Goal: Check status

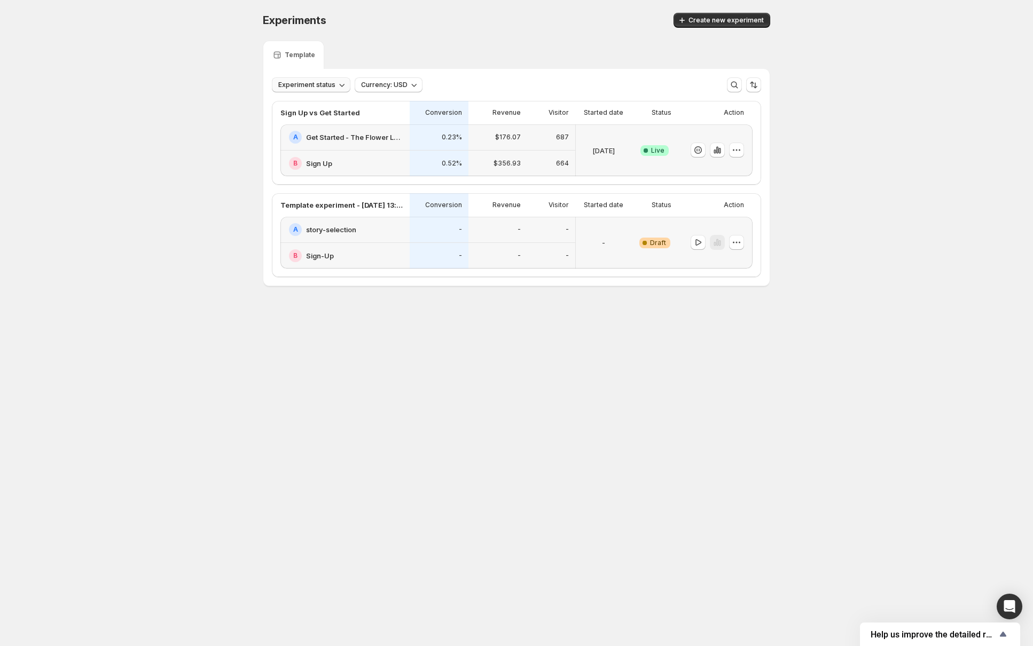
click at [313, 87] on span "Experiment status" at bounding box center [306, 85] width 57 height 9
click at [293, 105] on p "Live" at bounding box center [295, 107] width 13 height 11
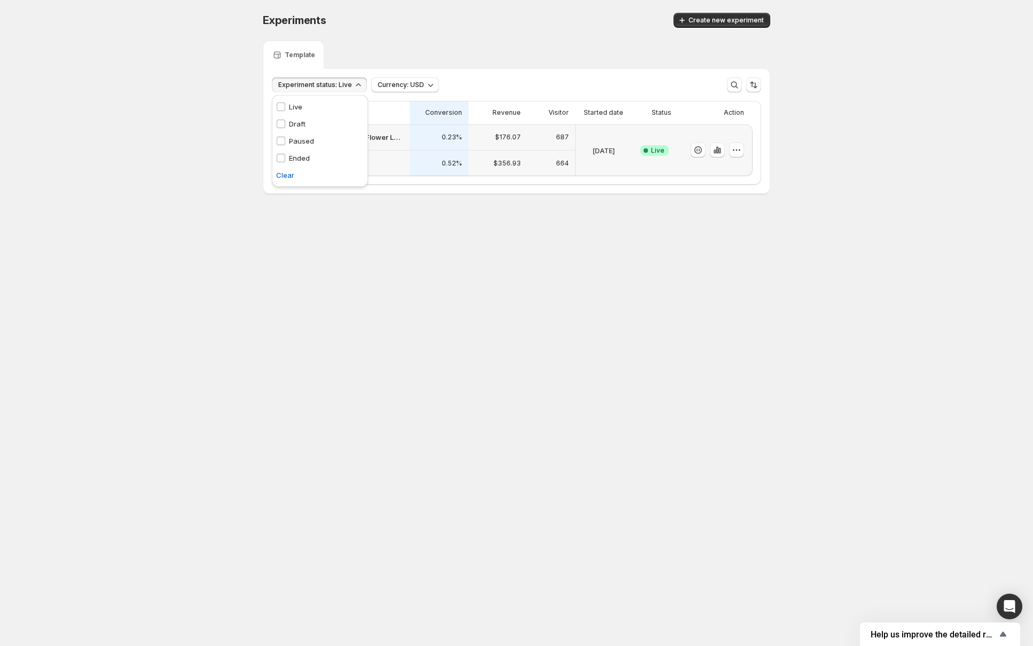
click at [472, 42] on div "Template" at bounding box center [517, 55] width 508 height 28
click at [326, 80] on button "Experiment status: Live" at bounding box center [319, 84] width 95 height 15
click at [293, 106] on p "Live" at bounding box center [295, 107] width 13 height 11
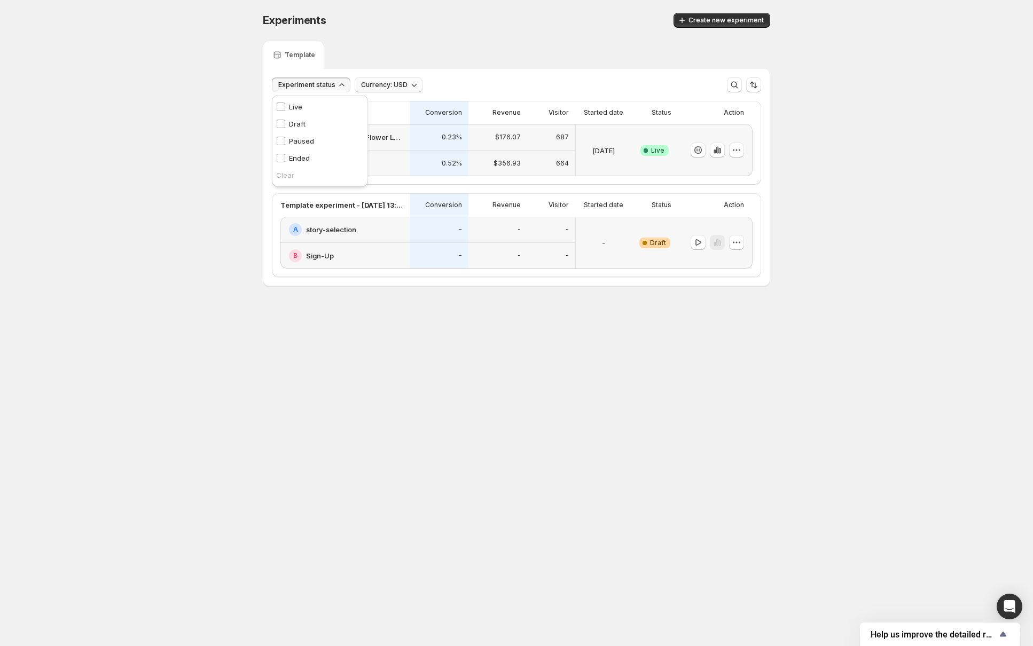
click at [405, 90] on button "Currency: USD" at bounding box center [389, 84] width 68 height 15
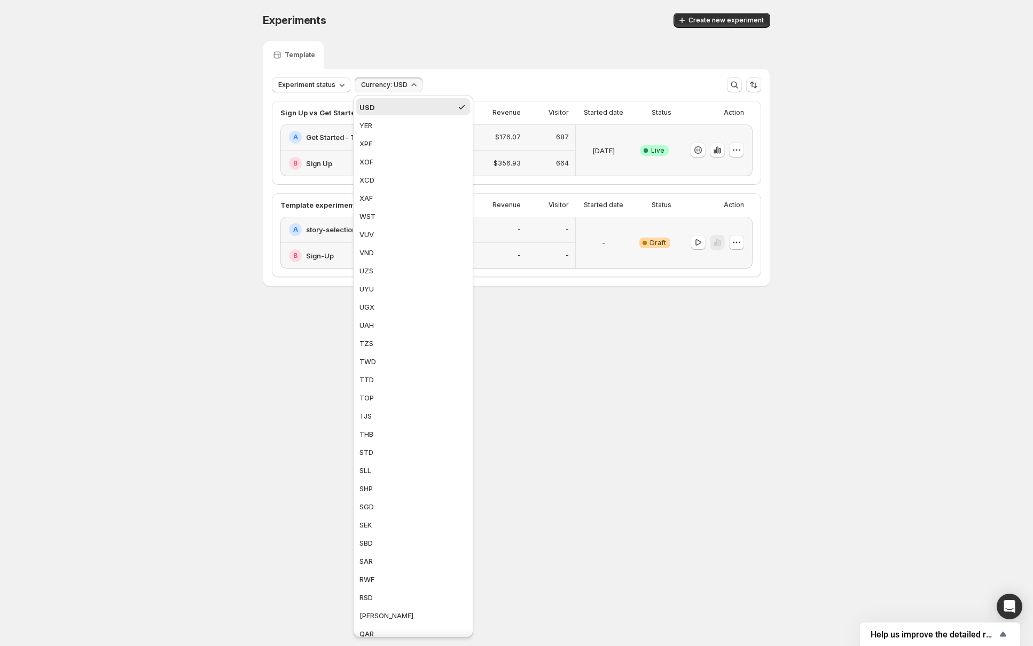
click at [490, 54] on div "Template" at bounding box center [517, 55] width 508 height 28
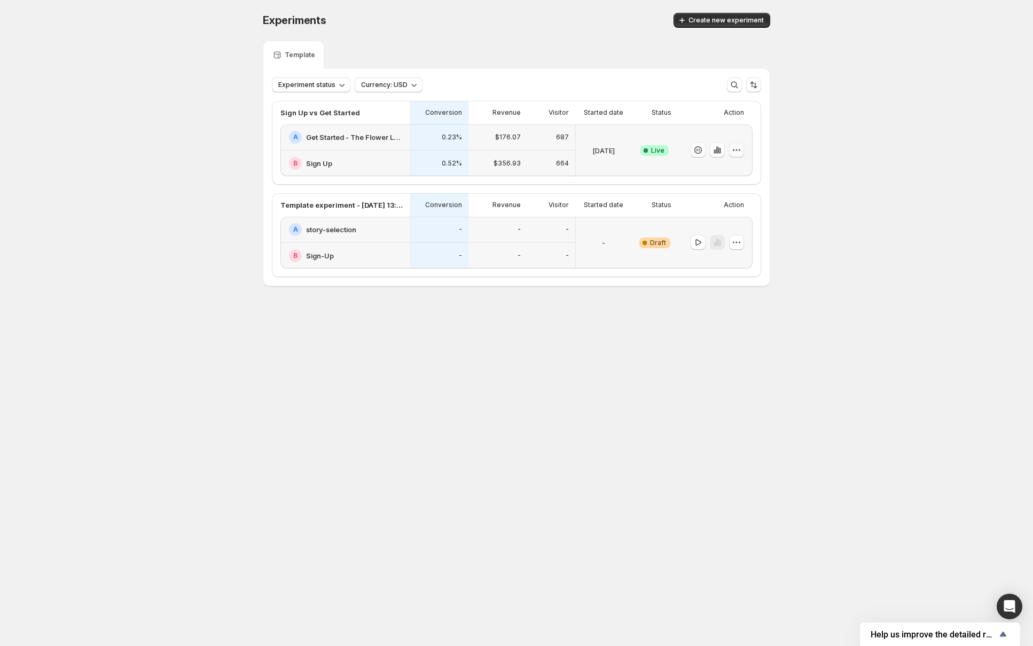
click at [738, 151] on icon "button" at bounding box center [736, 150] width 11 height 11
click at [832, 142] on div "Experiments. This page is ready Experiments Create new experiment Template Expe…" at bounding box center [516, 172] width 1033 height 344
